Goal: Task Accomplishment & Management: Manage account settings

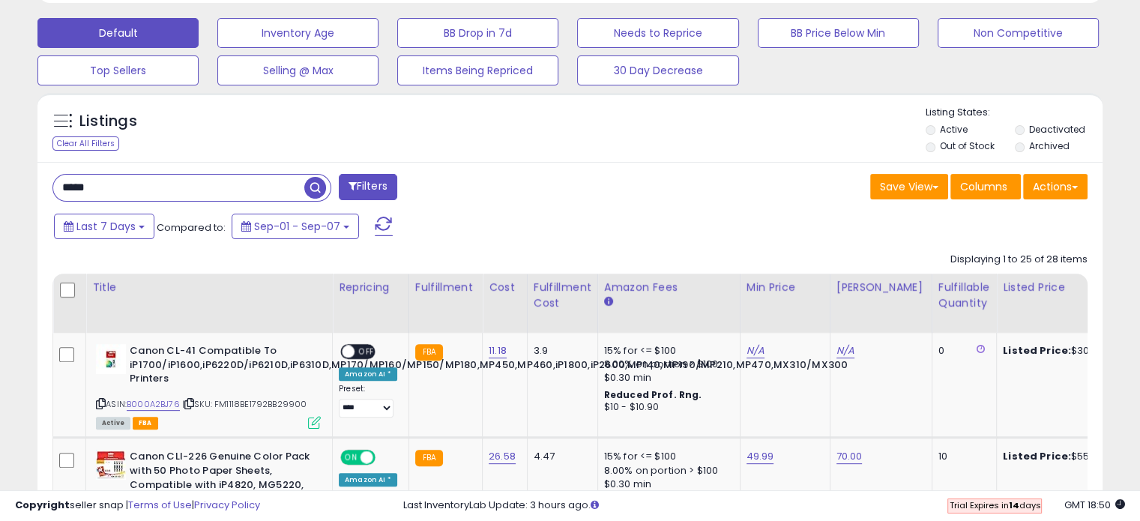
scroll to position [318, 0]
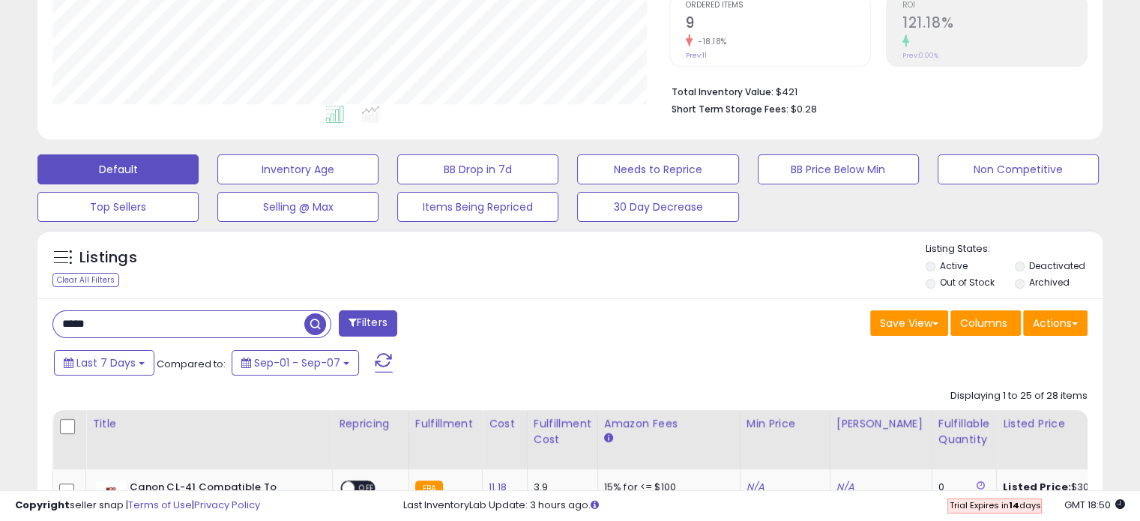
drag, startPoint x: 183, startPoint y: 327, endPoint x: -188, endPoint y: 301, distance: 371.8
click at [159, 325] on input "text" at bounding box center [178, 324] width 251 height 26
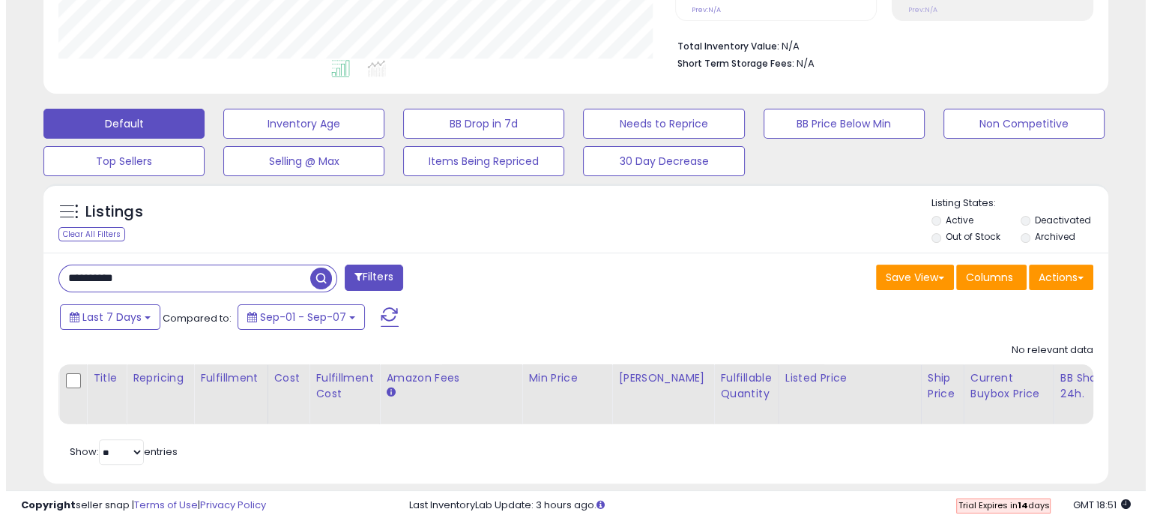
scroll to position [393, 0]
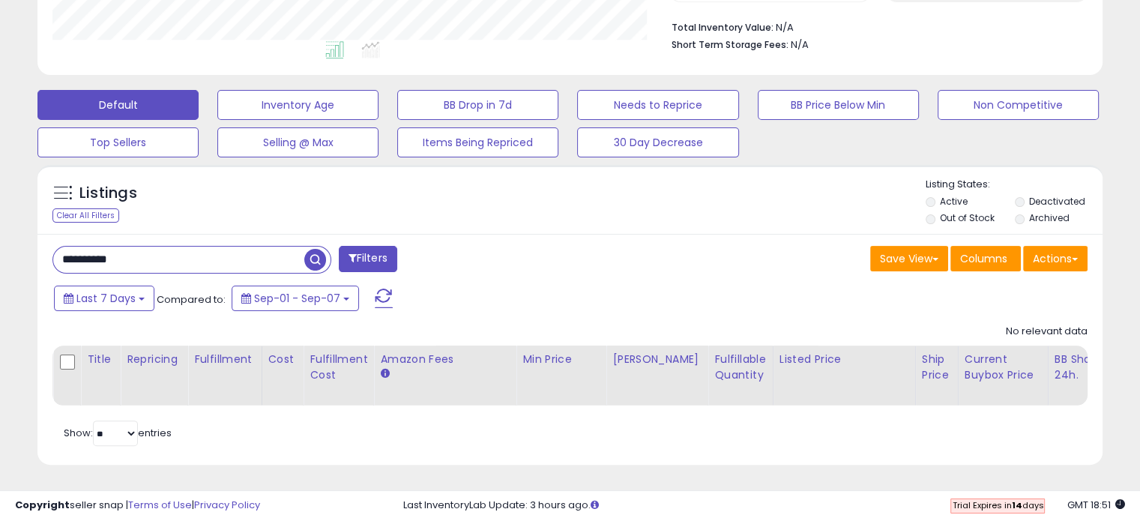
drag, startPoint x: 133, startPoint y: 257, endPoint x: -758, endPoint y: 124, distance: 901.8
type input "**********"
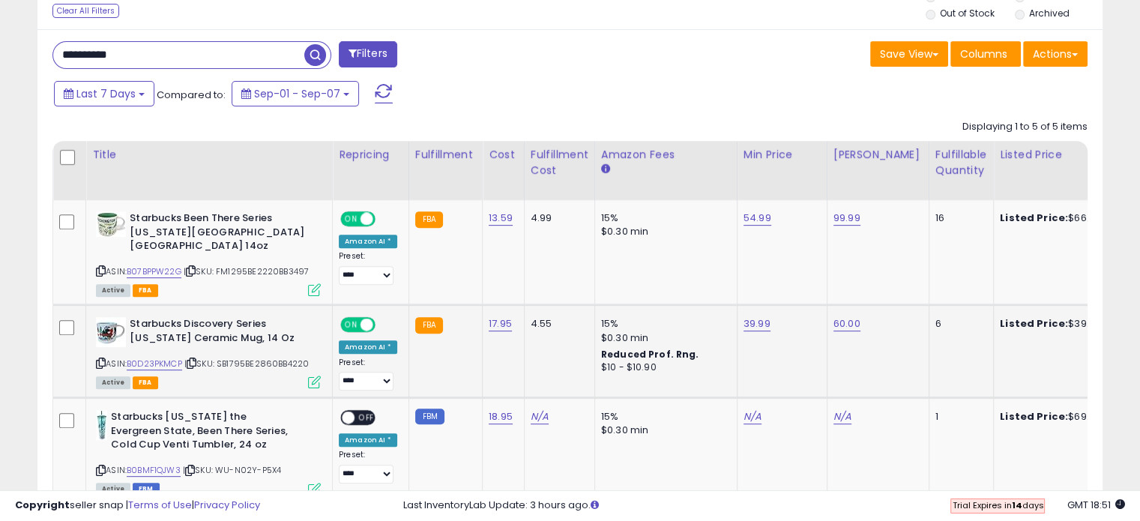
scroll to position [692, 0]
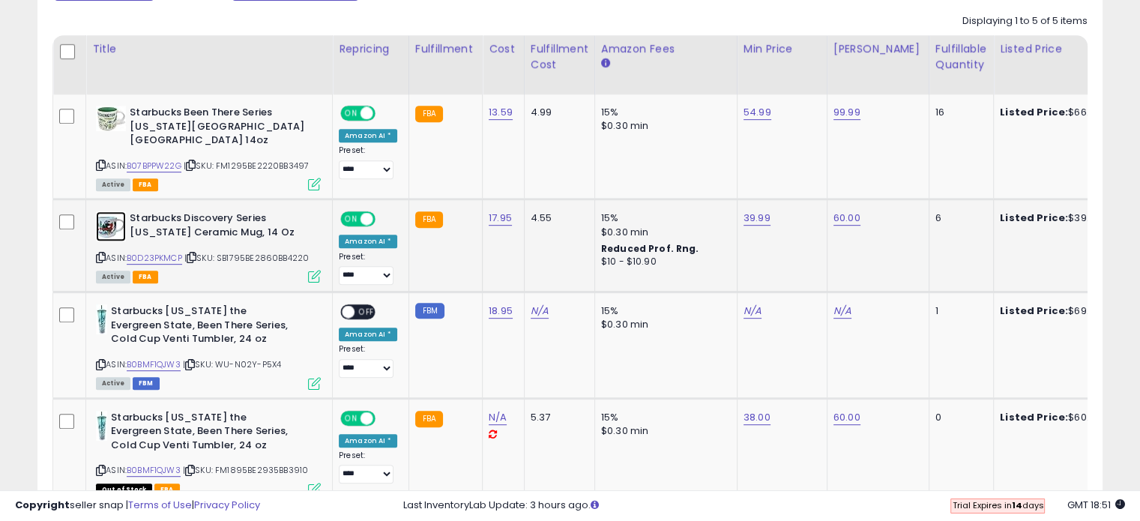
click at [108, 212] on img at bounding box center [111, 226] width 30 height 30
click at [744, 211] on link "39.99" at bounding box center [756, 218] width 27 height 15
drag, startPoint x: 722, startPoint y: 164, endPoint x: 576, endPoint y: 152, distance: 145.9
click at [576, 152] on tbody "Starbucks Been There Series [US_STATE][GEOGRAPHIC_DATA] [GEOGRAPHIC_DATA] 14oz …" at bounding box center [1127, 357] width 2149 height 526
type input "*****"
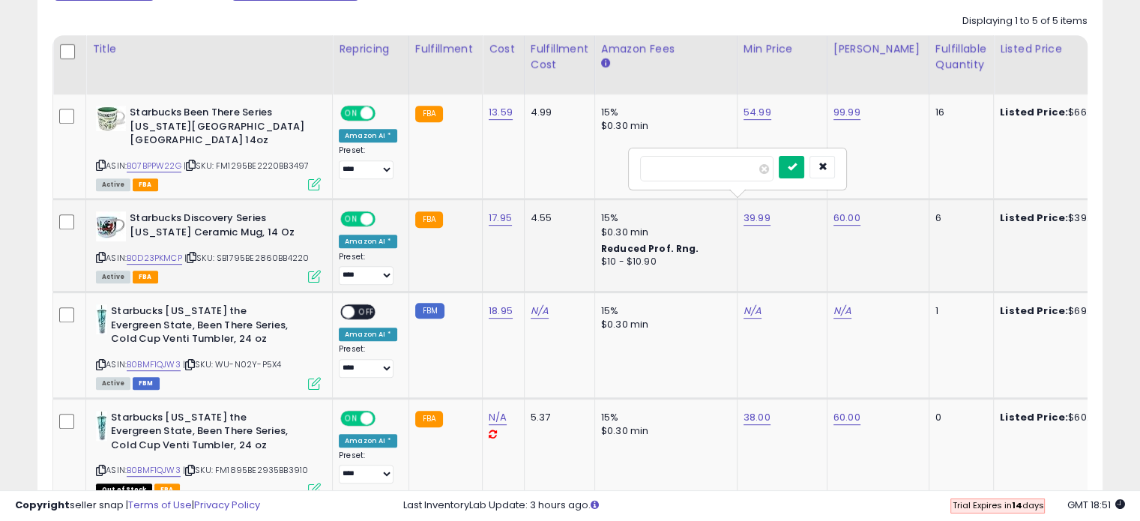
click at [804, 172] on button "submit" at bounding box center [791, 167] width 25 height 22
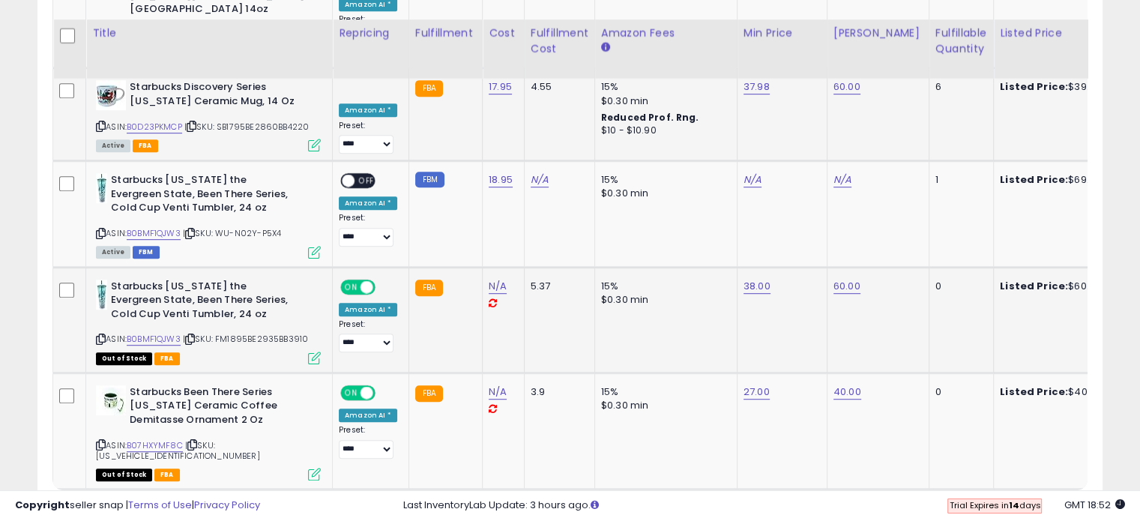
scroll to position [842, 0]
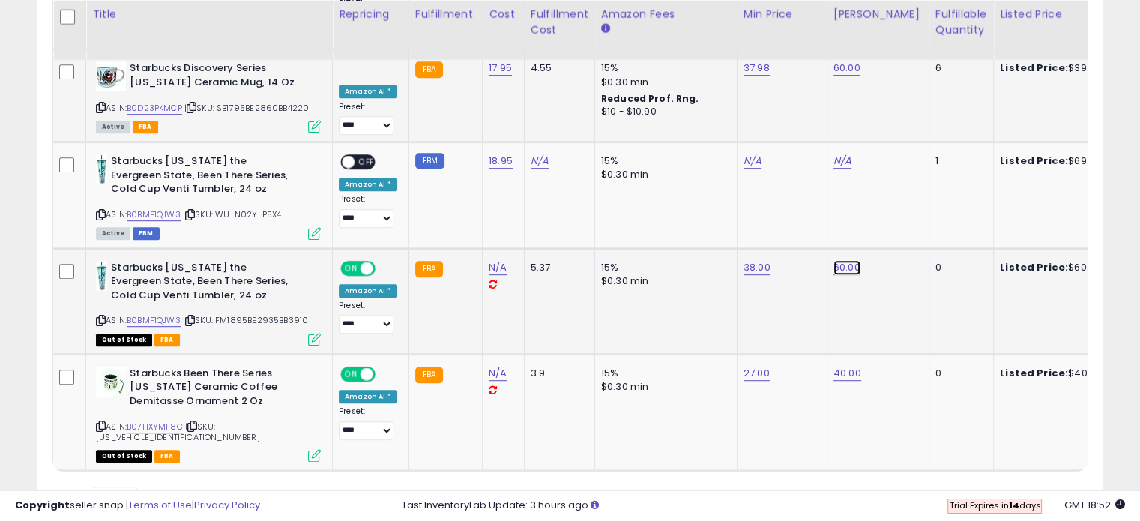
click at [845, 260] on link "60.00" at bounding box center [846, 267] width 27 height 15
drag, startPoint x: 812, startPoint y: 218, endPoint x: 697, endPoint y: 212, distance: 115.6
click at [697, 212] on tbody "Starbucks Been There Series [US_STATE][GEOGRAPHIC_DATA] [GEOGRAPHIC_DATA] 14oz …" at bounding box center [1127, 208] width 2149 height 526
type input "*****"
click at [887, 214] on icon "submit" at bounding box center [882, 214] width 9 height 9
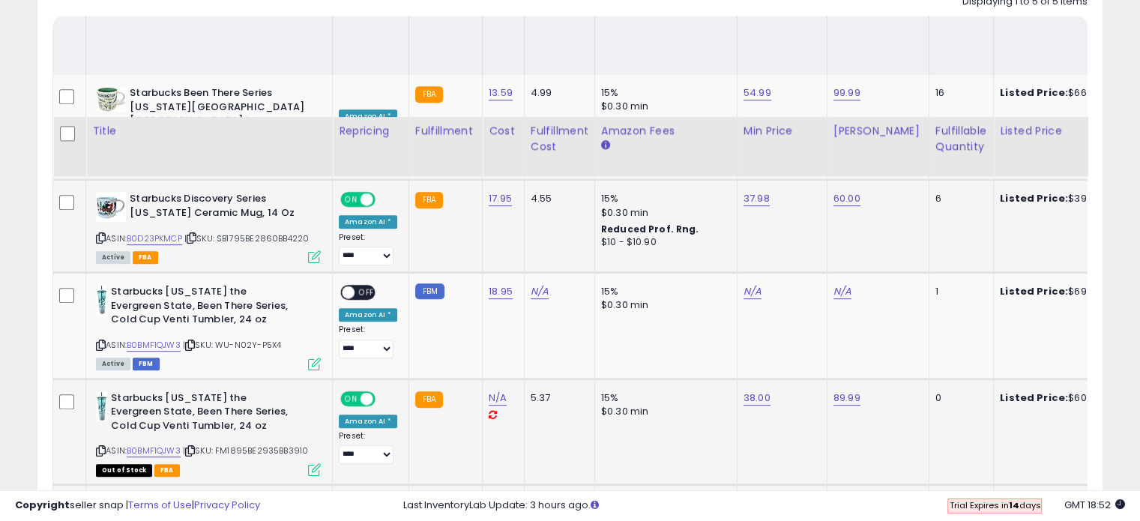
scroll to position [692, 0]
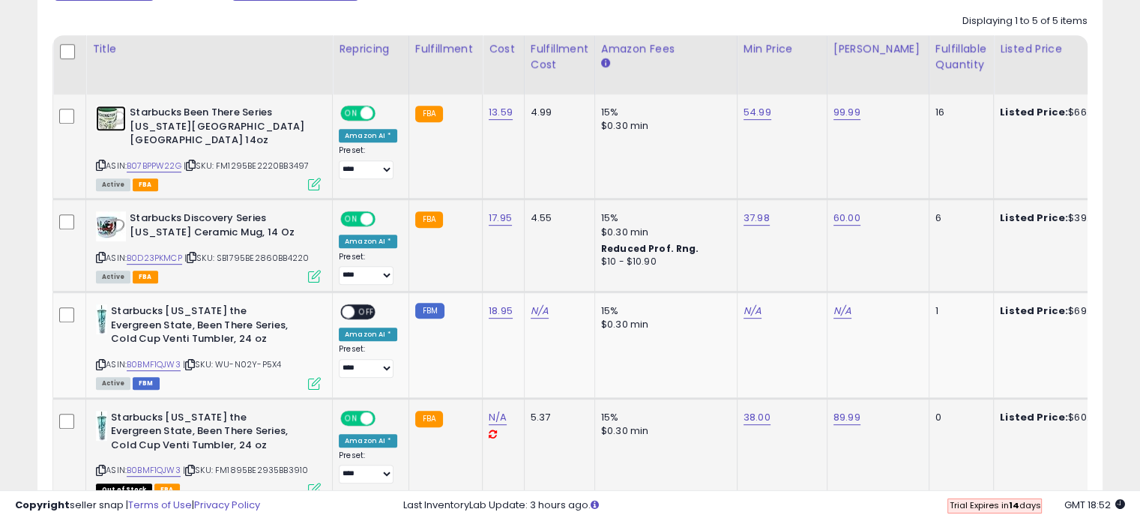
click at [113, 114] on img at bounding box center [111, 118] width 30 height 25
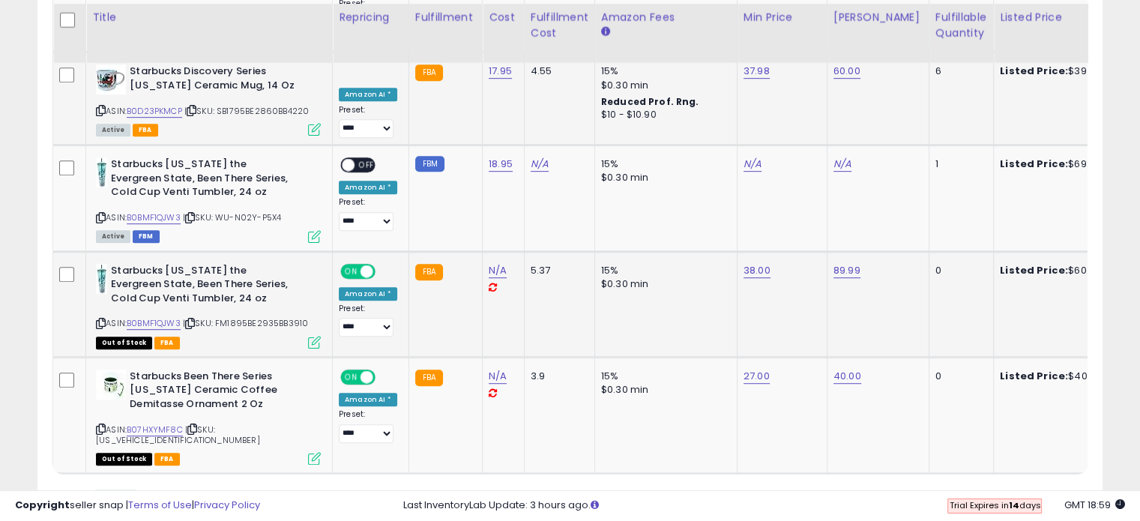
scroll to position [842, 0]
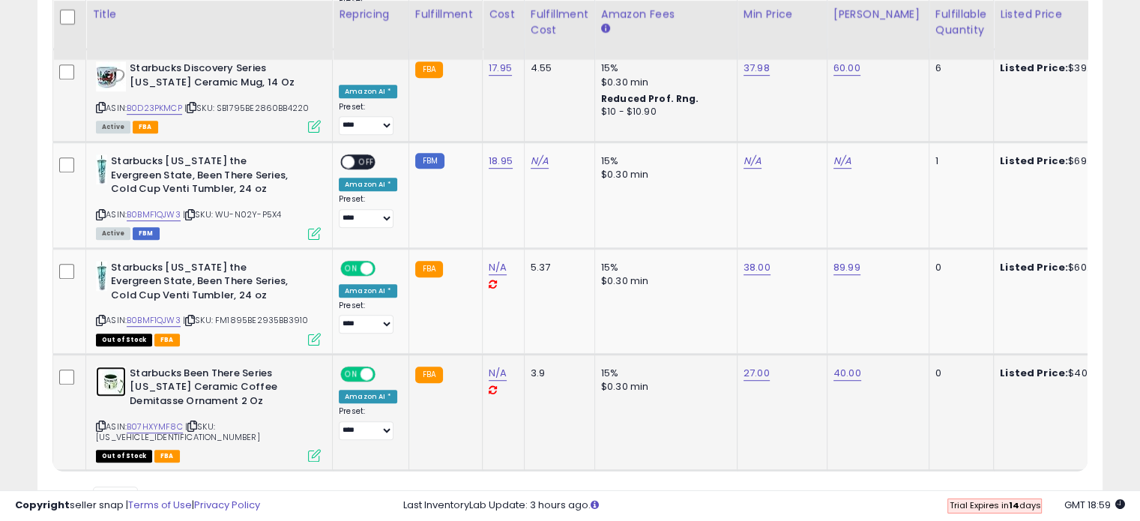
click at [109, 375] on img at bounding box center [111, 381] width 30 height 30
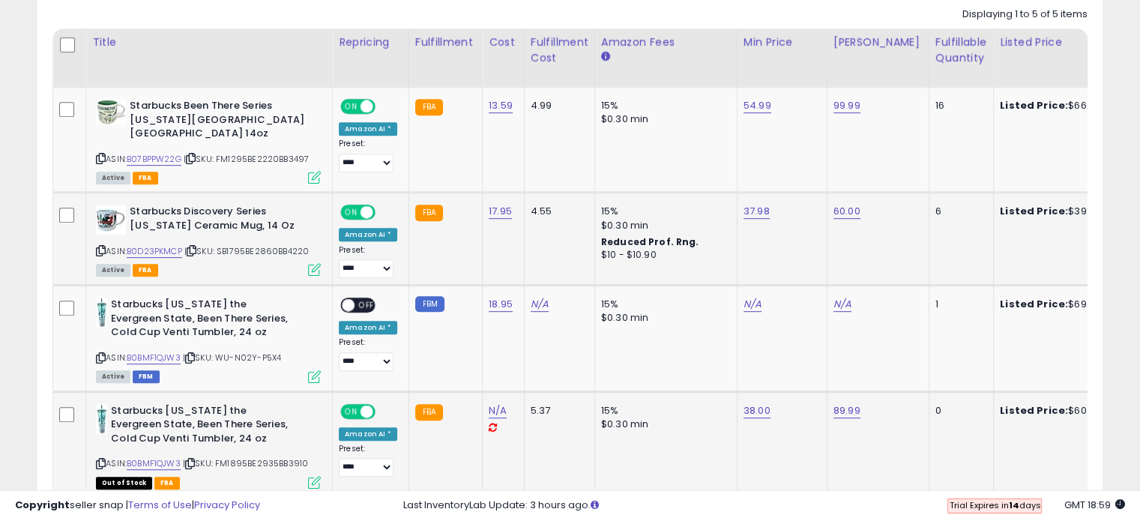
scroll to position [692, 0]
